Goal: Submit feedback/report problem

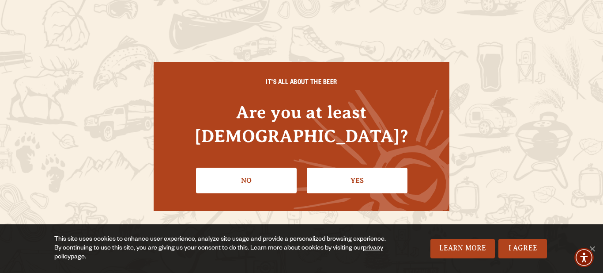
click at [388, 177] on link "Yes" at bounding box center [357, 180] width 101 height 26
click at [388, 177] on div "We love hearing from you Contact Us Whether it’s feedback, questions, ideas, or…" at bounding box center [301, 140] width 603 height 108
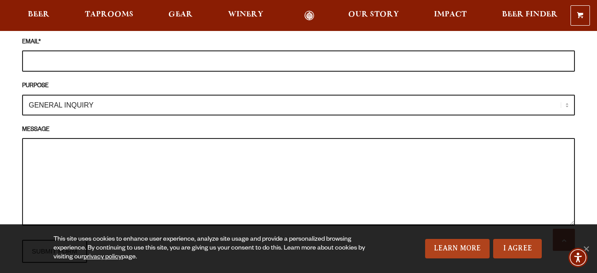
click at [120, 95] on select "GENERAL INQUIRY TAPROOM / BREWERY WINERY BOOK A TOUR MEDIA INQUIRY GEAR SHOP [P…" at bounding box center [298, 105] width 553 height 21
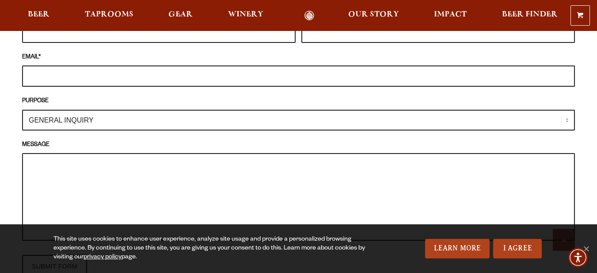
scroll to position [825, 0]
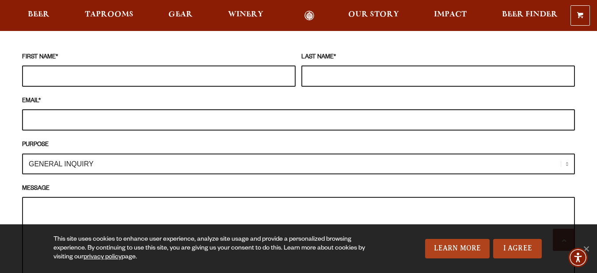
drag, startPoint x: 93, startPoint y: 95, endPoint x: 98, endPoint y: 97, distance: 4.8
click at [93, 109] on input "EMAIL *" at bounding box center [298, 119] width 553 height 21
click at [119, 68] on input "FIRST NAME *" at bounding box center [158, 75] width 273 height 21
type input "[PERSON_NAME]"
type input "[PERSON_NAME][EMAIL_ADDRESS][DOMAIN_NAME]"
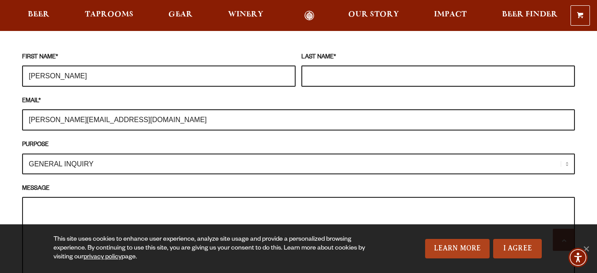
click at [365, 65] on input "LAST NAME *" at bounding box center [437, 75] width 273 height 21
paste input "[PERSON_NAME]"
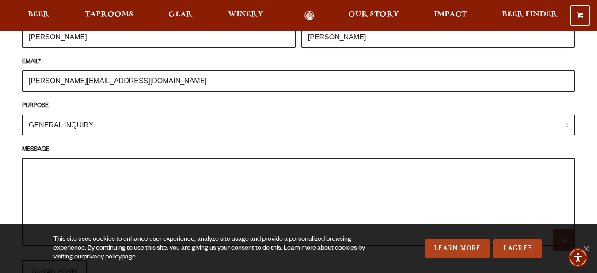
scroll to position [883, 0]
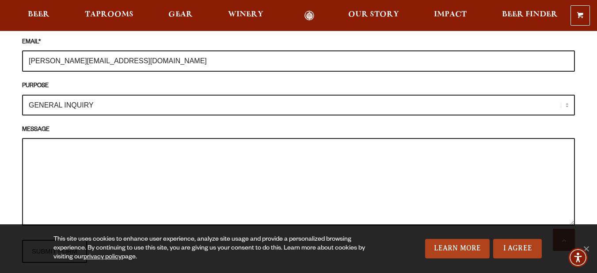
type input "[PERSON_NAME]"
click at [150, 154] on textarea "MESSAGE" at bounding box center [298, 181] width 553 height 87
paste textarea ""[PERSON_NAME] Brewing Company, Leads for [PERSON_NAME] Brewing Company are bei…"
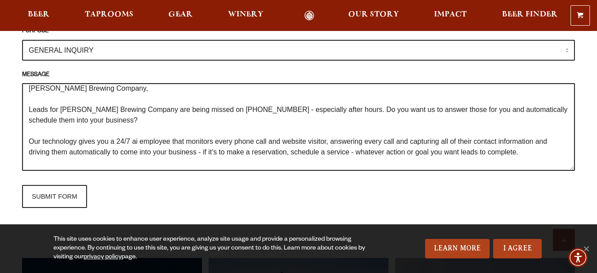
scroll to position [1001, 0]
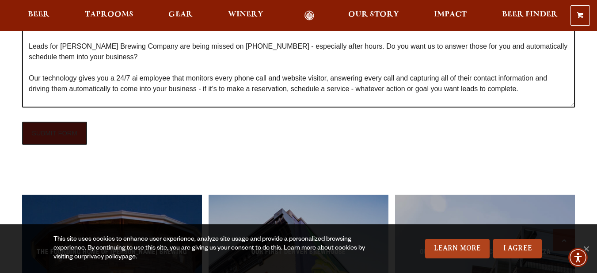
type textarea "[PERSON_NAME] Brewing Company, Leads for [PERSON_NAME] Brewing Company are bein…"
click at [57, 121] on input "SUBMIT FORM" at bounding box center [54, 132] width 65 height 23
type input "Sending"
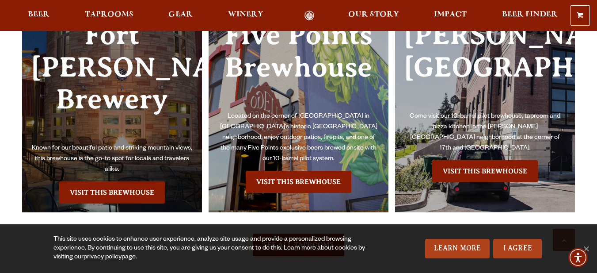
scroll to position [830, 0]
